Goal: Task Accomplishment & Management: Use online tool/utility

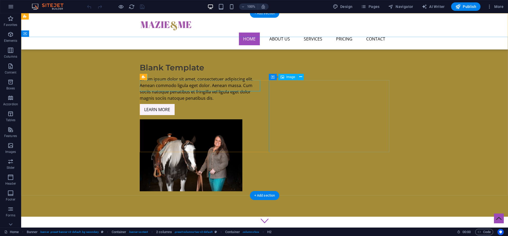
click at [260, 119] on figure at bounding box center [200, 155] width 121 height 72
click at [302, 77] on icon at bounding box center [300, 77] width 3 height 6
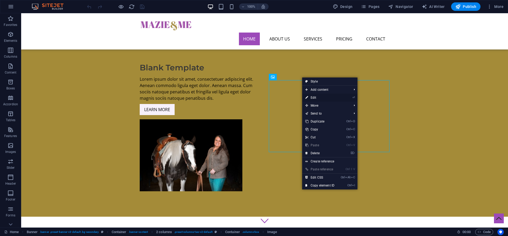
click at [314, 96] on link "⏎ Edit" at bounding box center [319, 98] width 35 height 8
select select "px"
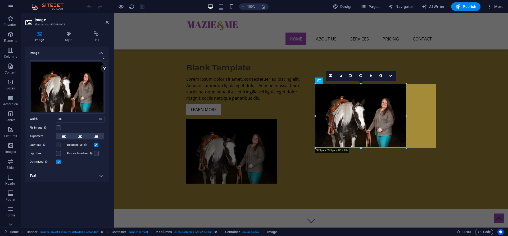
drag, startPoint x: 417, startPoint y: 152, endPoint x: 368, endPoint y: 145, distance: 50.2
type input "343"
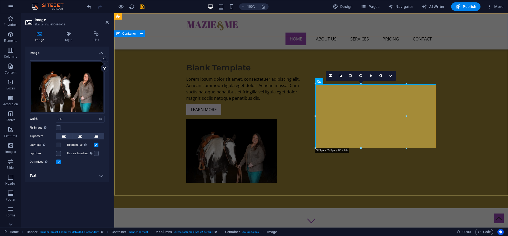
click at [368, 191] on div "Blank Template Lorem ipsum dolor sit amet, consectetuer adipiscing elit. Aenean…" at bounding box center [311, 122] width 394 height 171
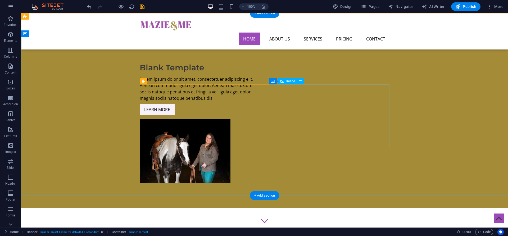
click at [260, 119] on figure at bounding box center [200, 151] width 121 height 64
click at [352, 148] on div "Blank Template Lorem ipsum dolor sit amet, consectetuer adipiscing elit. Aenean…" at bounding box center [264, 122] width 487 height 171
click at [260, 142] on figure at bounding box center [200, 151] width 121 height 64
click at [260, 135] on figure at bounding box center [200, 151] width 121 height 64
click at [260, 119] on figure at bounding box center [200, 151] width 121 height 64
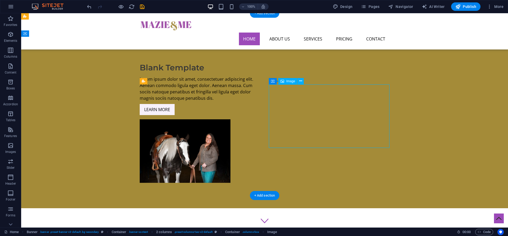
drag, startPoint x: 277, startPoint y: 92, endPoint x: 314, endPoint y: 92, distance: 37.1
click at [260, 119] on figure at bounding box center [200, 151] width 121 height 64
drag, startPoint x: 314, startPoint y: 92, endPoint x: 366, endPoint y: 93, distance: 51.9
click at [260, 119] on figure at bounding box center [200, 151] width 121 height 64
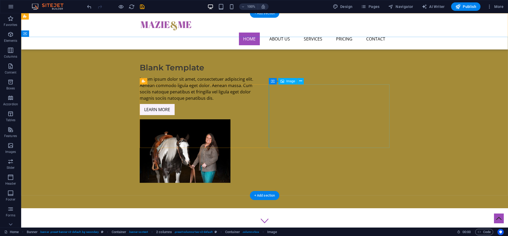
click at [260, 119] on figure at bounding box center [200, 151] width 121 height 64
click at [300, 84] on icon at bounding box center [300, 81] width 3 height 6
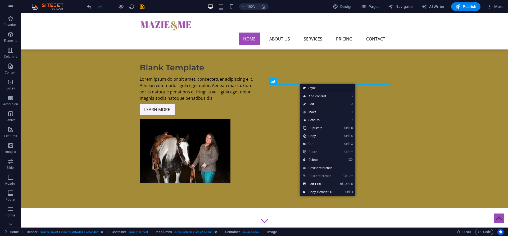
click at [313, 89] on link "Style" at bounding box center [327, 88] width 55 height 8
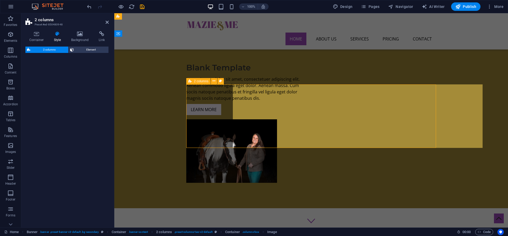
select select "rem"
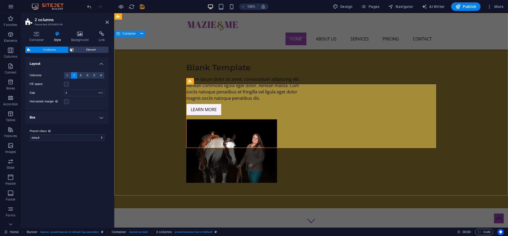
click at [269, 49] on div "Blank Template Lorem ipsum dolor sit amet, consectetuer adipiscing elit. Aenean…" at bounding box center [311, 122] width 394 height 171
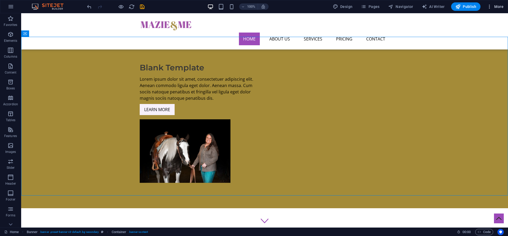
click at [489, 5] on icon "button" at bounding box center [489, 6] width 5 height 5
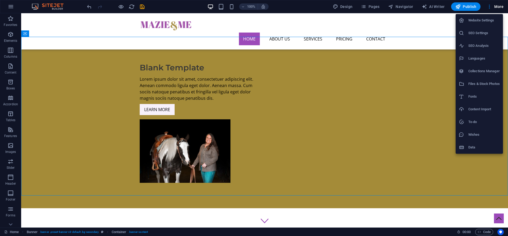
click at [61, 6] on div at bounding box center [254, 118] width 508 height 236
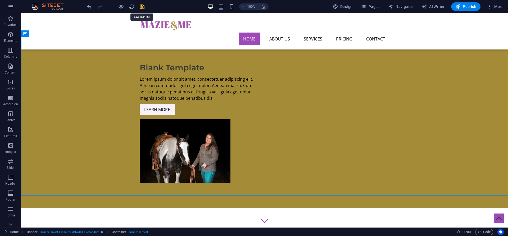
click at [140, 5] on icon "save" at bounding box center [142, 7] width 6 height 6
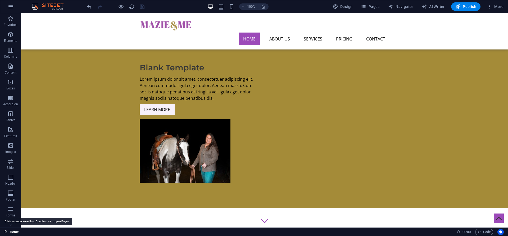
click at [13, 231] on link "Home" at bounding box center [11, 232] width 15 height 6
click at [10, 231] on link "Home" at bounding box center [11, 232] width 15 height 6
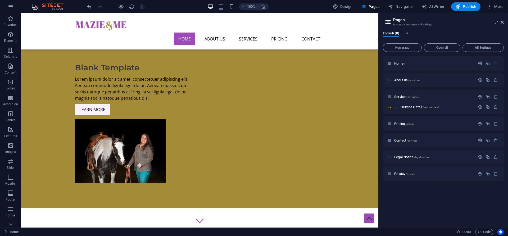
click at [3, 9] on div "100% Design Pages Navigator AI Writer Publish More" at bounding box center [254, 6] width 508 height 13
click at [14, 5] on button "button" at bounding box center [10, 6] width 13 height 13
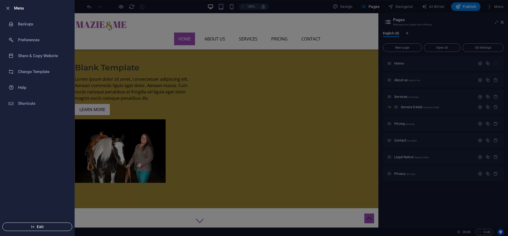
click at [43, 227] on span "Exit" at bounding box center [37, 227] width 61 height 4
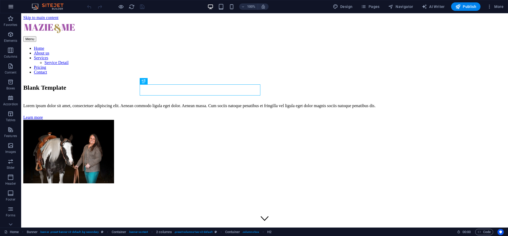
click at [11, 7] on icon "button" at bounding box center [11, 6] width 6 height 6
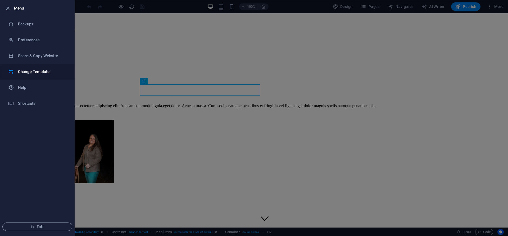
click at [25, 67] on li "Change Template" at bounding box center [37, 72] width 74 height 16
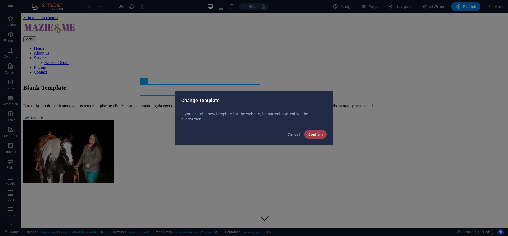
click at [311, 137] on button "Confirm" at bounding box center [315, 134] width 23 height 8
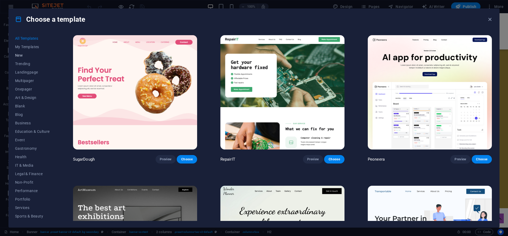
click at [17, 54] on span "New" at bounding box center [32, 55] width 35 height 4
drag, startPoint x: 70, startPoint y: 170, endPoint x: 57, endPoint y: 167, distance: 12.8
click at [57, 167] on div "All Templates My Templates New Trending Landingpage Multipager Onepager Art & D…" at bounding box center [254, 128] width 491 height 197
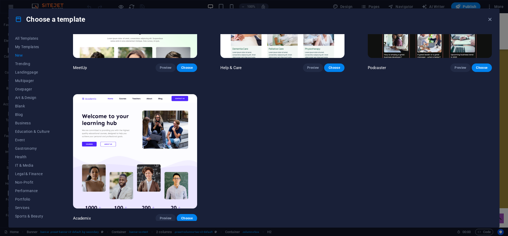
scroll to position [357, 0]
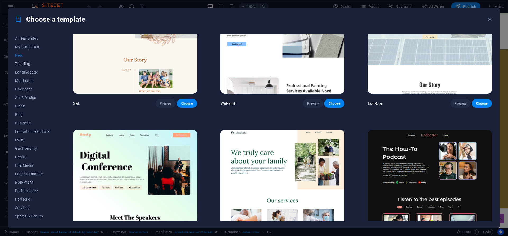
click at [21, 65] on span "Trending" at bounding box center [32, 64] width 35 height 4
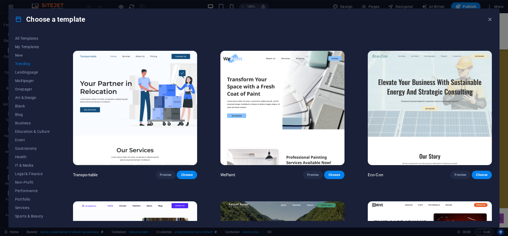
scroll to position [0, 0]
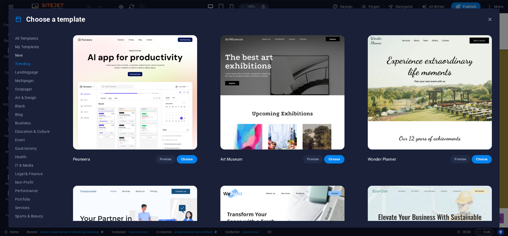
click at [19, 56] on span "New" at bounding box center [32, 55] width 35 height 4
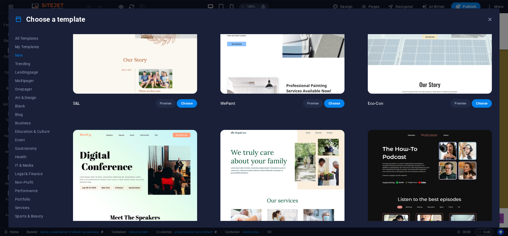
scroll to position [544, 0]
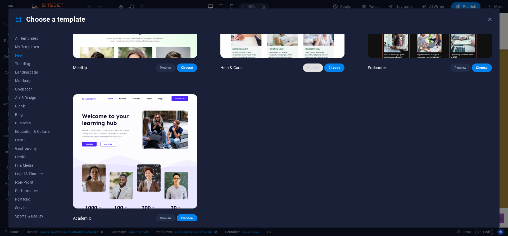
click at [311, 67] on span "Preview" at bounding box center [313, 68] width 12 height 4
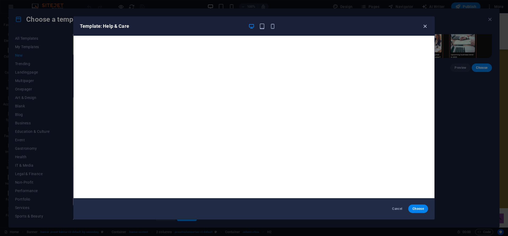
click at [426, 27] on icon "button" at bounding box center [425, 26] width 6 height 6
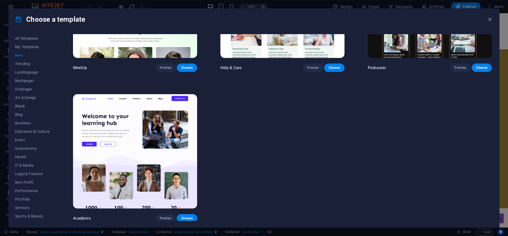
scroll to position [357, 0]
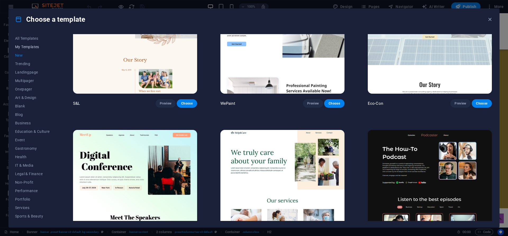
click at [32, 46] on span "My Templates" at bounding box center [32, 47] width 35 height 4
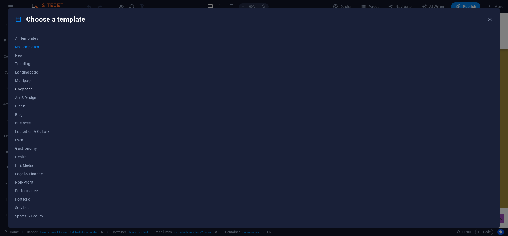
click at [30, 89] on span "Onepager" at bounding box center [32, 89] width 35 height 4
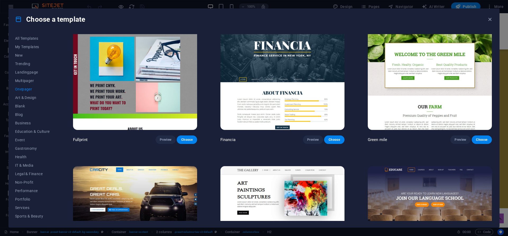
scroll to position [1863, 0]
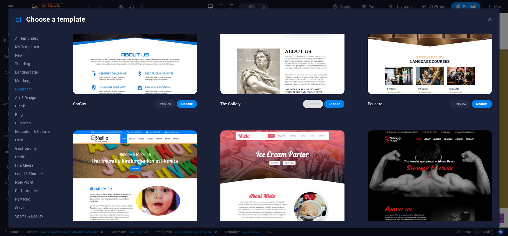
click at [311, 102] on span "Preview" at bounding box center [313, 104] width 12 height 4
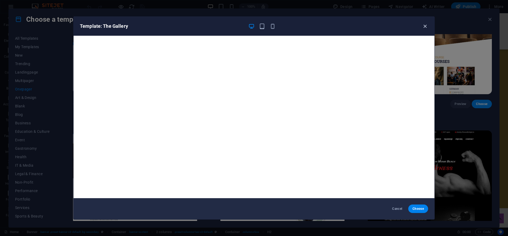
click at [426, 27] on icon "button" at bounding box center [425, 26] width 6 height 6
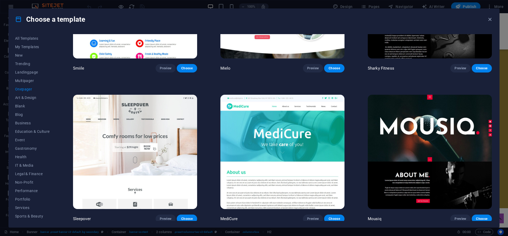
scroll to position [2236, 0]
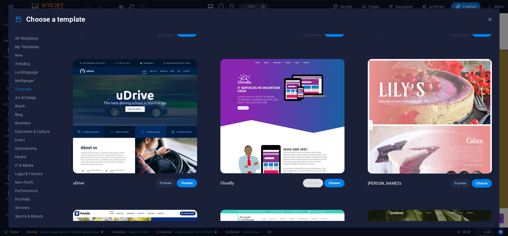
click at [311, 181] on span "Preview" at bounding box center [313, 183] width 12 height 4
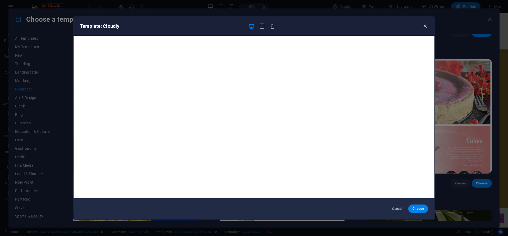
click at [426, 26] on icon "button" at bounding box center [425, 26] width 6 height 6
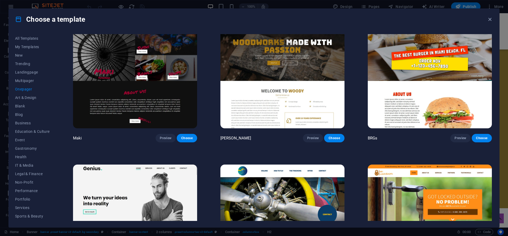
scroll to position [1164, 0]
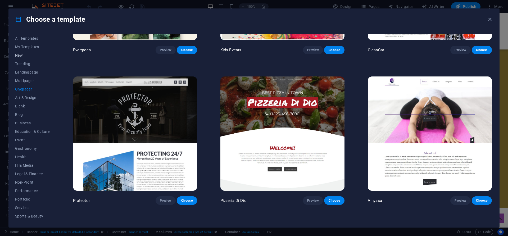
click at [18, 55] on span "New" at bounding box center [32, 55] width 35 height 4
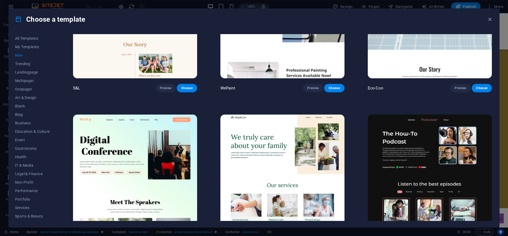
scroll to position [544, 0]
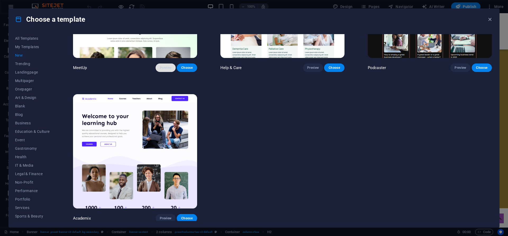
click at [158, 65] on button "Preview" at bounding box center [166, 68] width 20 height 8
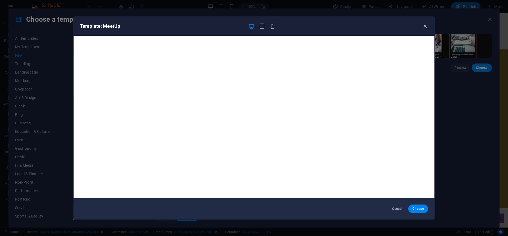
click at [426, 23] on icon "button" at bounding box center [425, 26] width 6 height 6
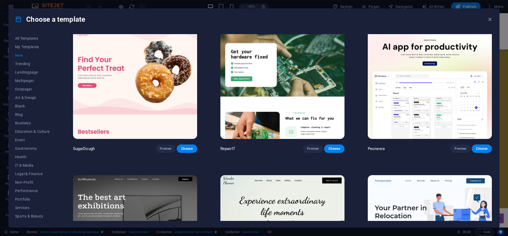
scroll to position [0, 0]
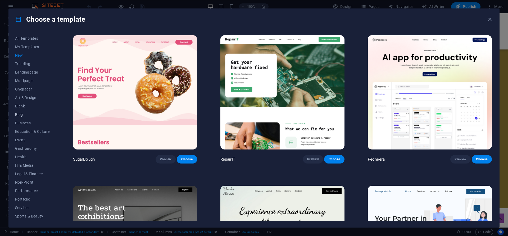
click at [22, 116] on span "Blog" at bounding box center [32, 114] width 35 height 4
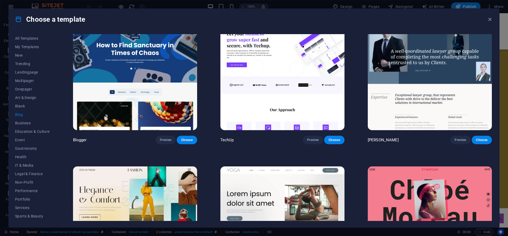
scroll to position [436, 0]
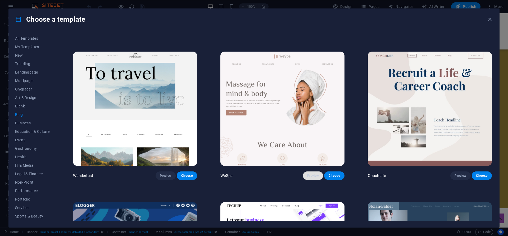
click at [310, 175] on span "Preview" at bounding box center [313, 176] width 12 height 4
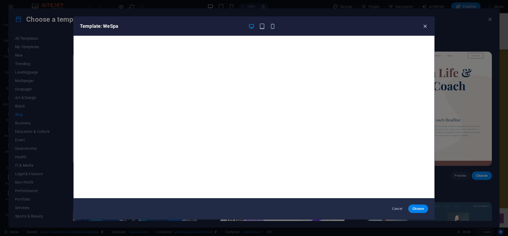
click at [427, 27] on icon "button" at bounding box center [425, 26] width 6 height 6
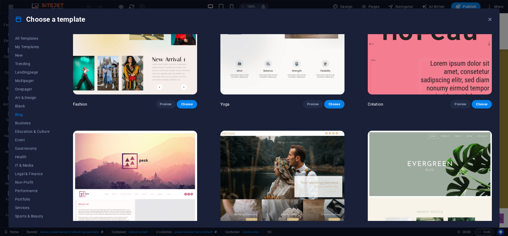
scroll to position [622, 0]
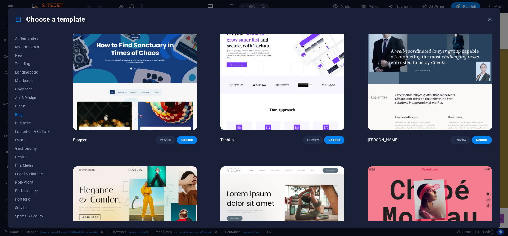
click at [275, 179] on img at bounding box center [282, 223] width 124 height 114
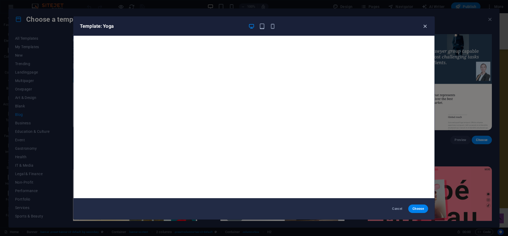
click at [425, 28] on icon "button" at bounding box center [425, 26] width 6 height 6
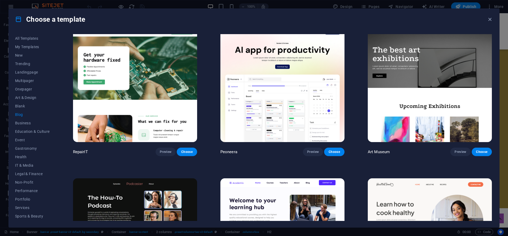
scroll to position [0, 0]
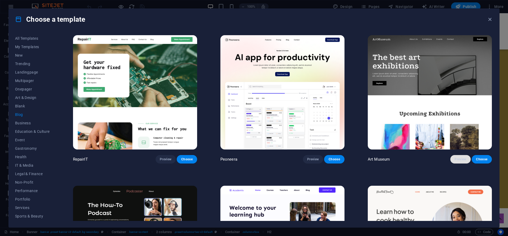
click at [455, 160] on span "Preview" at bounding box center [461, 159] width 12 height 4
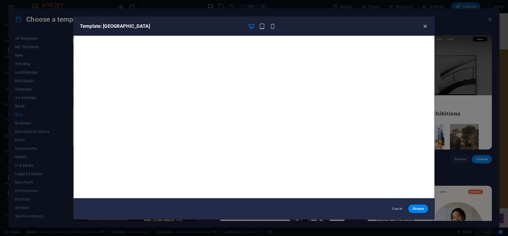
click at [427, 27] on icon "button" at bounding box center [425, 26] width 6 height 6
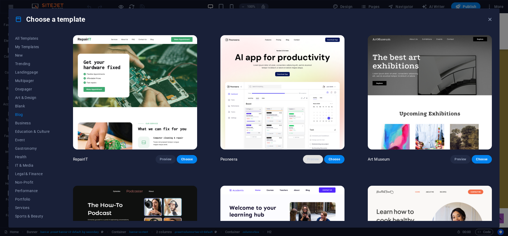
click at [311, 157] on span "Preview" at bounding box center [313, 159] width 12 height 4
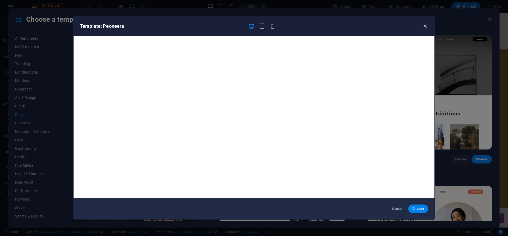
click at [425, 26] on icon "button" at bounding box center [425, 26] width 6 height 6
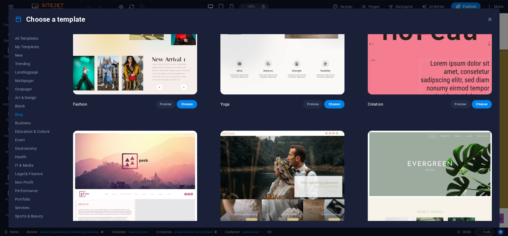
scroll to position [622, 0]
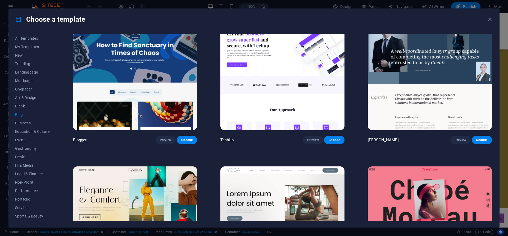
click at [266, 175] on img at bounding box center [282, 223] width 124 height 114
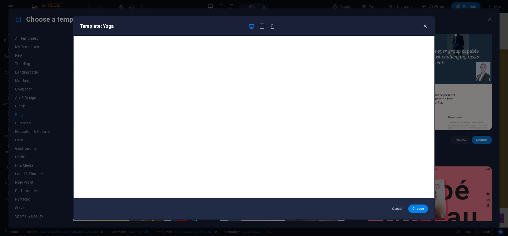
click at [423, 27] on icon "button" at bounding box center [425, 26] width 6 height 6
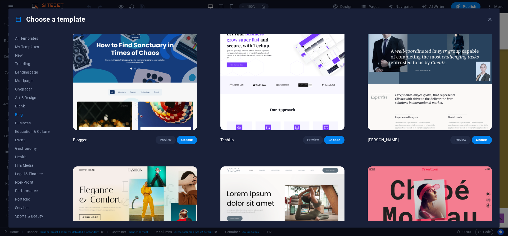
scroll to position [436, 0]
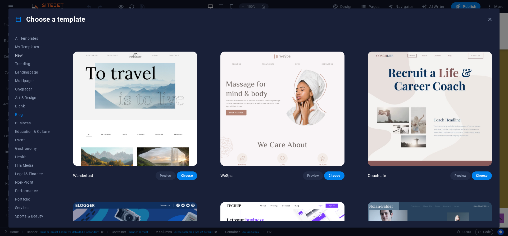
click at [18, 55] on span "New" at bounding box center [32, 55] width 35 height 4
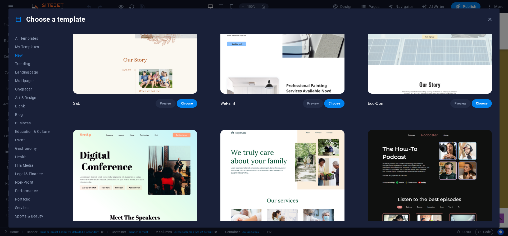
scroll to position [544, 0]
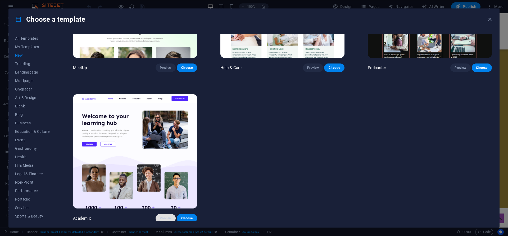
click at [163, 218] on span "Preview" at bounding box center [166, 218] width 12 height 4
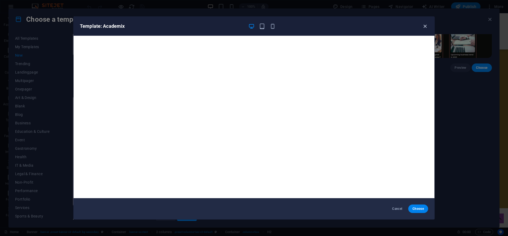
click at [425, 27] on icon "button" at bounding box center [425, 26] width 6 height 6
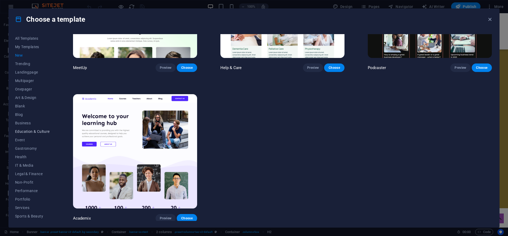
click at [43, 131] on span "Education & Culture" at bounding box center [32, 131] width 35 height 4
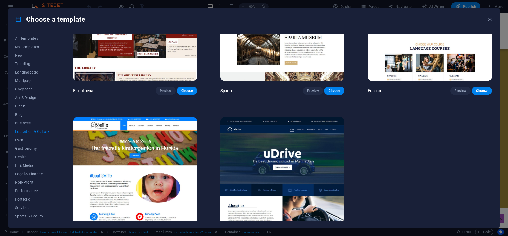
scroll to position [243, 0]
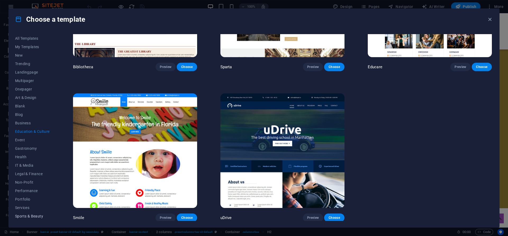
click at [21, 215] on span "Sports & Beauty" at bounding box center [32, 216] width 35 height 4
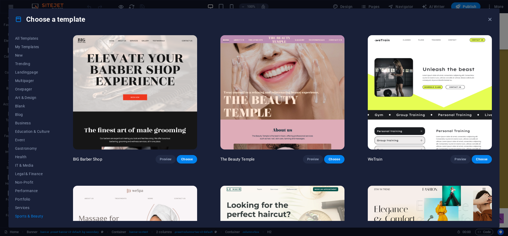
scroll to position [186, 0]
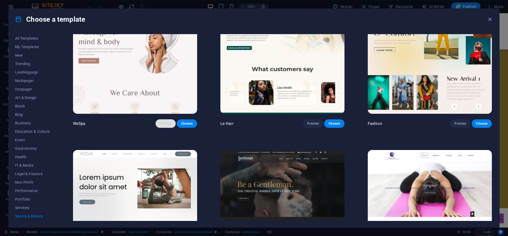
click at [166, 125] on span "Preview" at bounding box center [166, 123] width 12 height 4
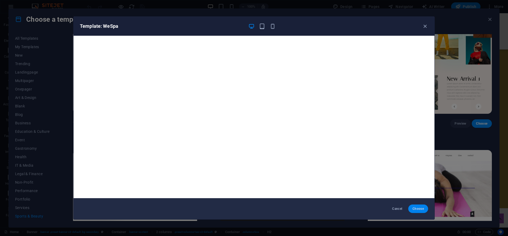
click at [415, 208] on span "Choose" at bounding box center [418, 209] width 11 height 4
